Goal: Information Seeking & Learning: Find specific page/section

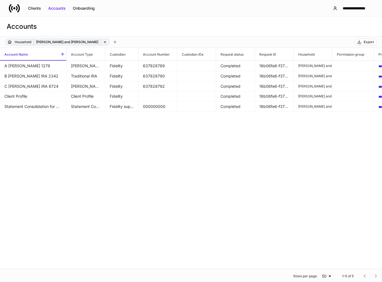
click at [103, 41] on icon at bounding box center [105, 42] width 4 height 4
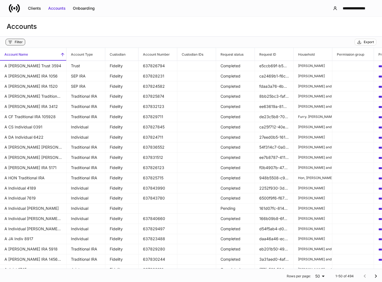
click at [20, 40] on div "Filter" at bounding box center [19, 42] width 8 height 4
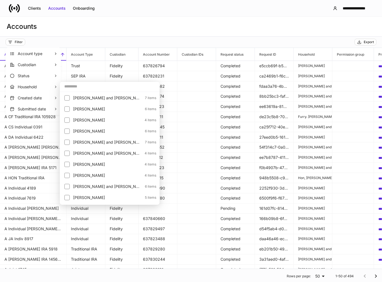
click at [68, 86] on input "text" at bounding box center [110, 86] width 100 height 10
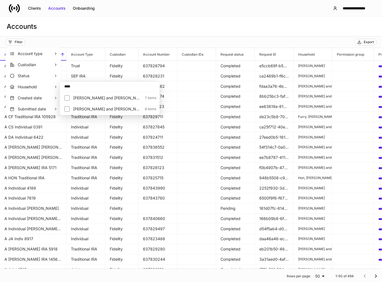
type input "****"
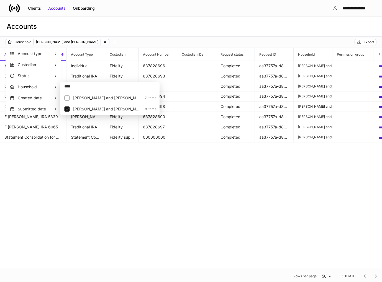
click at [142, 34] on div at bounding box center [191, 141] width 382 height 282
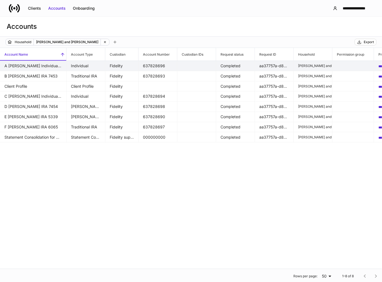
click at [51, 67] on td "A [PERSON_NAME] Individual 3765" at bounding box center [33, 66] width 66 height 10
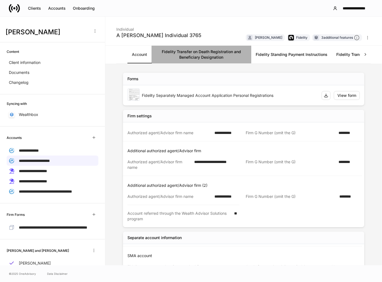
click at [209, 58] on link "Fidelity Transfer on Death Registration and Beneficiary Designation" at bounding box center [202, 55] width 100 height 18
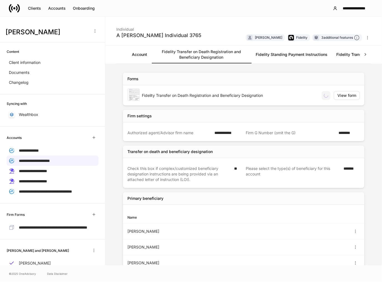
click at [280, 56] on link "Fidelity Standing Payment Instructions" at bounding box center [291, 55] width 81 height 18
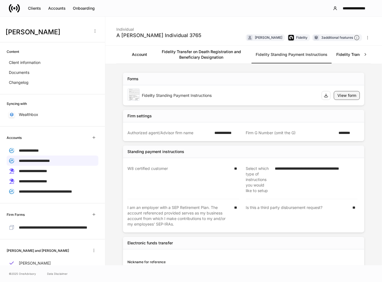
click at [335, 98] on button "View form" at bounding box center [347, 95] width 26 height 9
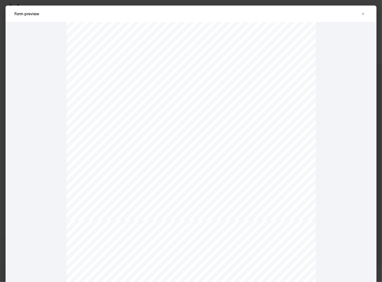
scroll to position [582, 0]
click at [365, 13] on icon "button" at bounding box center [363, 14] width 4 height 4
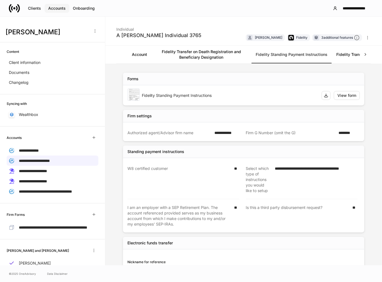
click at [53, 7] on div "Accounts" at bounding box center [56, 9] width 17 height 6
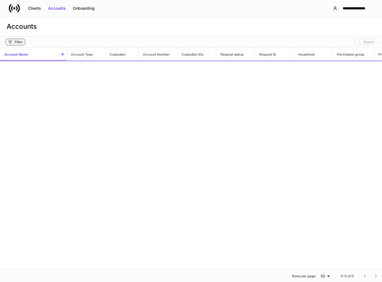
click at [14, 42] on div "Filter" at bounding box center [15, 42] width 15 height 4
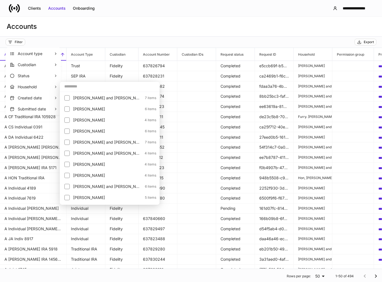
click at [69, 86] on input "text" at bounding box center [110, 86] width 100 height 10
type input "*****"
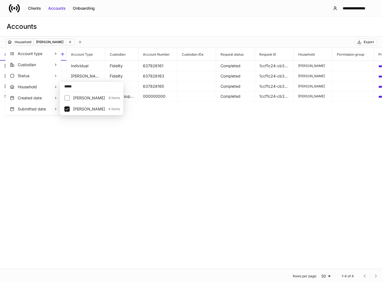
click at [110, 38] on div at bounding box center [191, 141] width 382 height 282
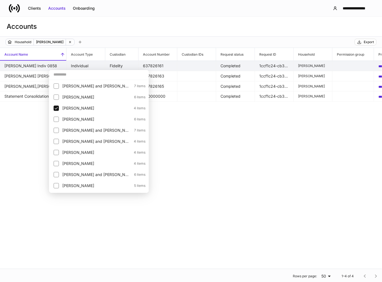
click at [28, 65] on td "[PERSON_NAME] Indiv 0858" at bounding box center [33, 66] width 66 height 10
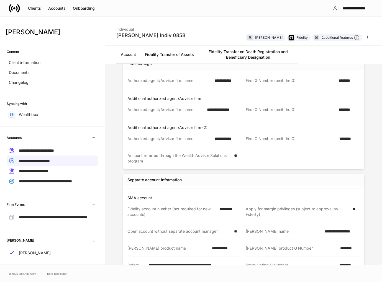
scroll to position [2, 0]
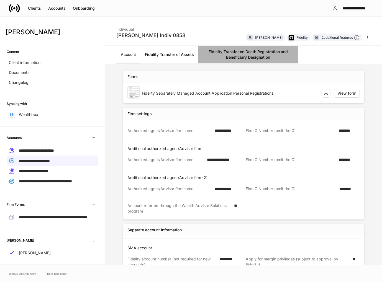
click at [232, 56] on link "Fidelity Transfer on Death Registration and Beneficiary Designation" at bounding box center [248, 55] width 100 height 18
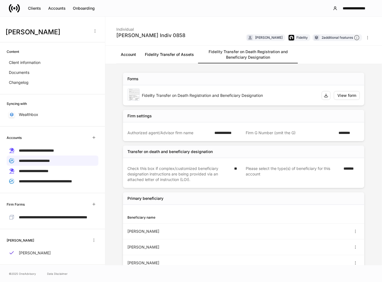
scroll to position [17, 0]
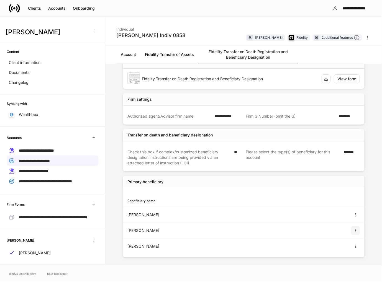
click at [353, 232] on icon "button" at bounding box center [355, 231] width 4 height 4
click at [343, 243] on li "View" at bounding box center [347, 243] width 18 height 9
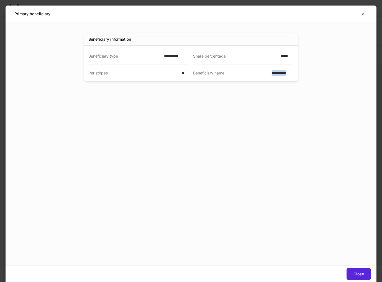
drag, startPoint x: 277, startPoint y: 75, endPoint x: 298, endPoint y: 74, distance: 20.5
click at [298, 74] on div "**********" at bounding box center [191, 57] width 214 height 48
click at [321, 81] on div "**********" at bounding box center [191, 144] width 371 height 244
click at [363, 14] on icon "button" at bounding box center [363, 14] width 2 height 2
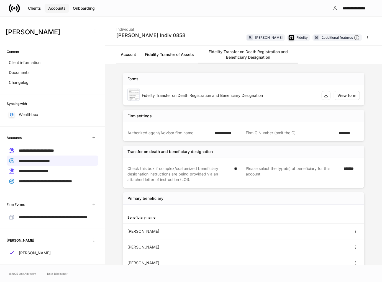
click at [59, 11] on button "Accounts" at bounding box center [57, 8] width 25 height 9
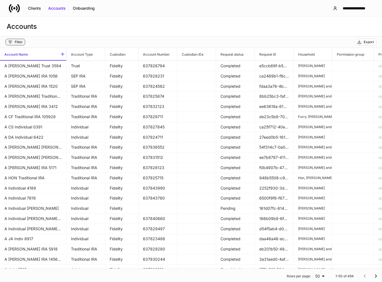
click at [16, 39] on button "Filter" at bounding box center [16, 42] width 20 height 7
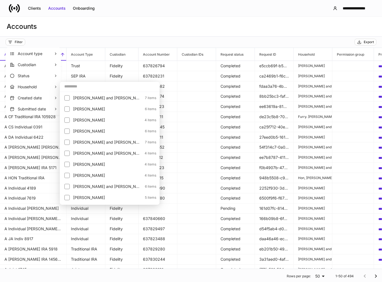
click at [83, 88] on input "text" at bounding box center [110, 86] width 100 height 10
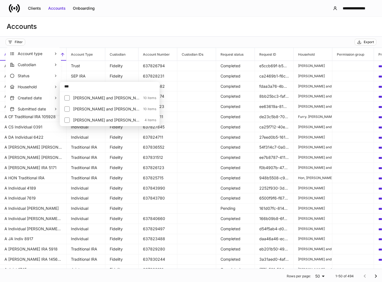
type input "***"
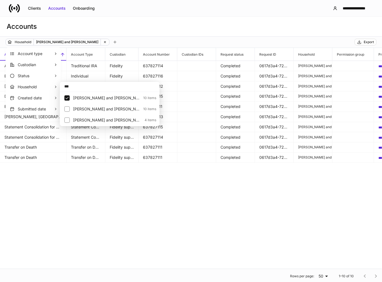
click at [150, 31] on div at bounding box center [191, 141] width 382 height 282
